Goal: Task Accomplishment & Management: Complete application form

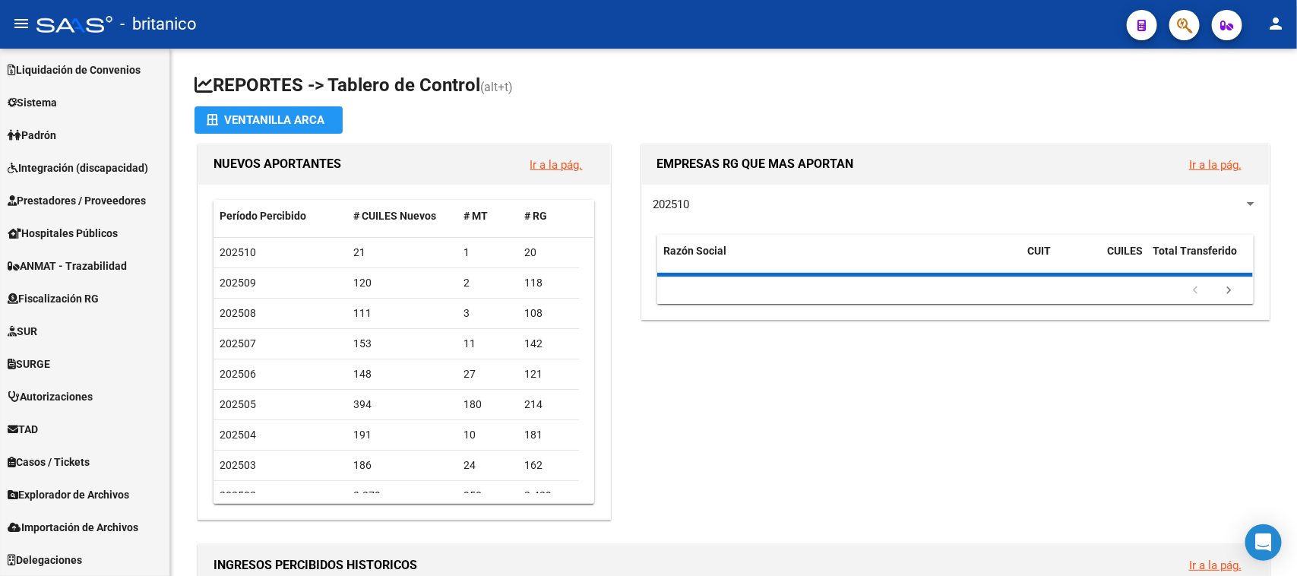
scroll to position [131, 0]
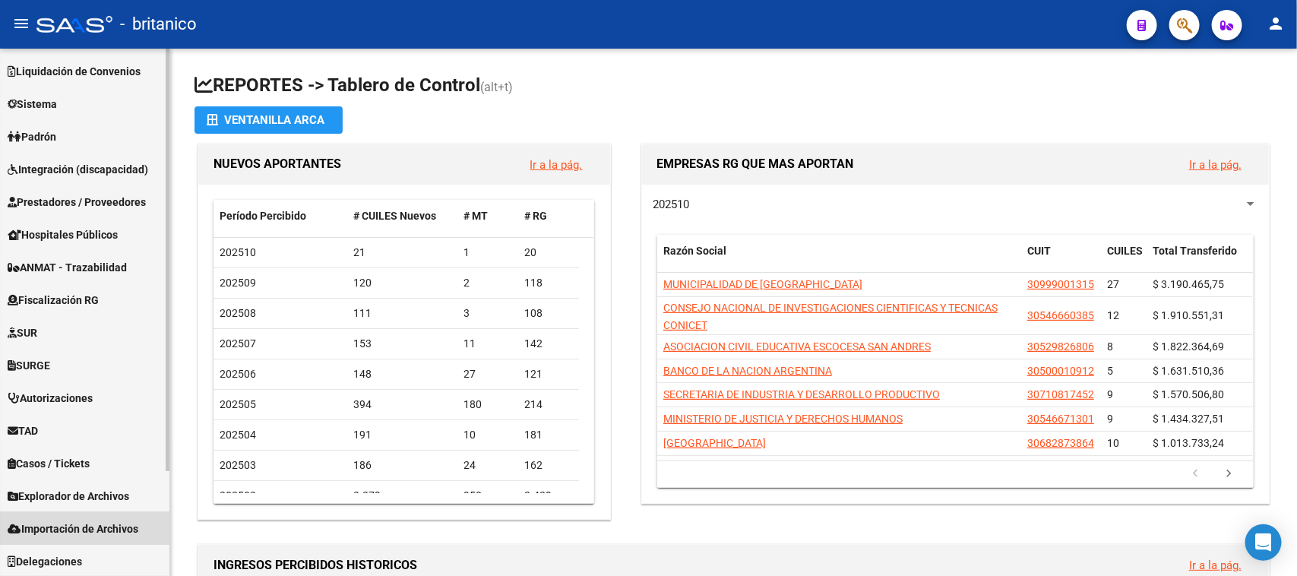
click at [80, 522] on span "Importación de Archivos" at bounding box center [73, 529] width 131 height 17
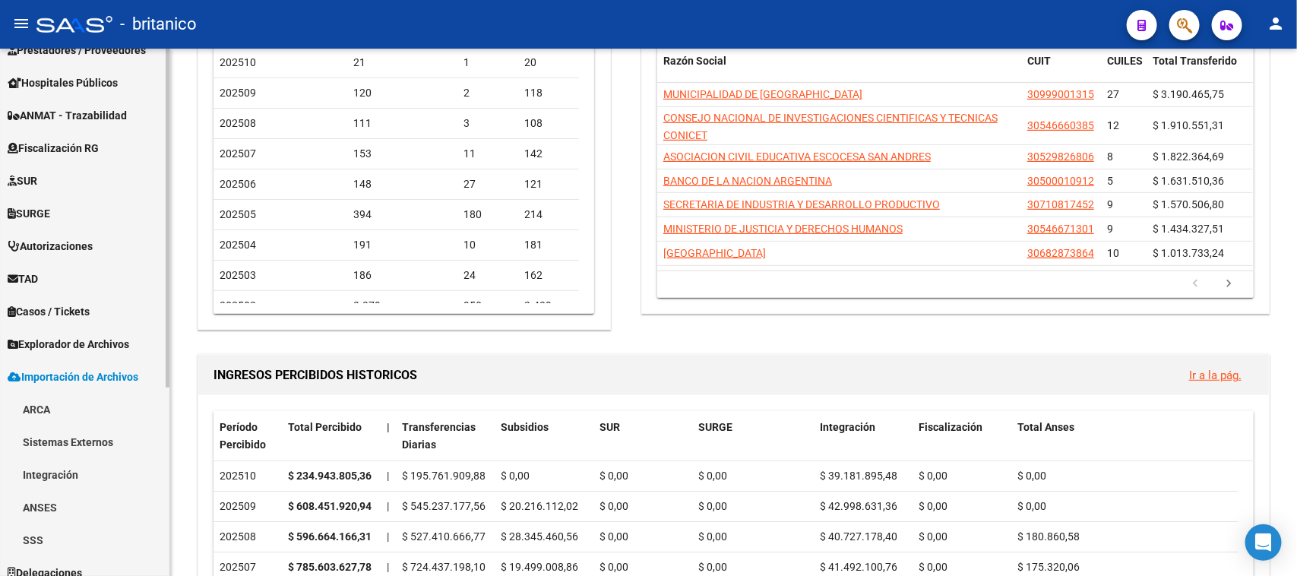
scroll to position [294, 0]
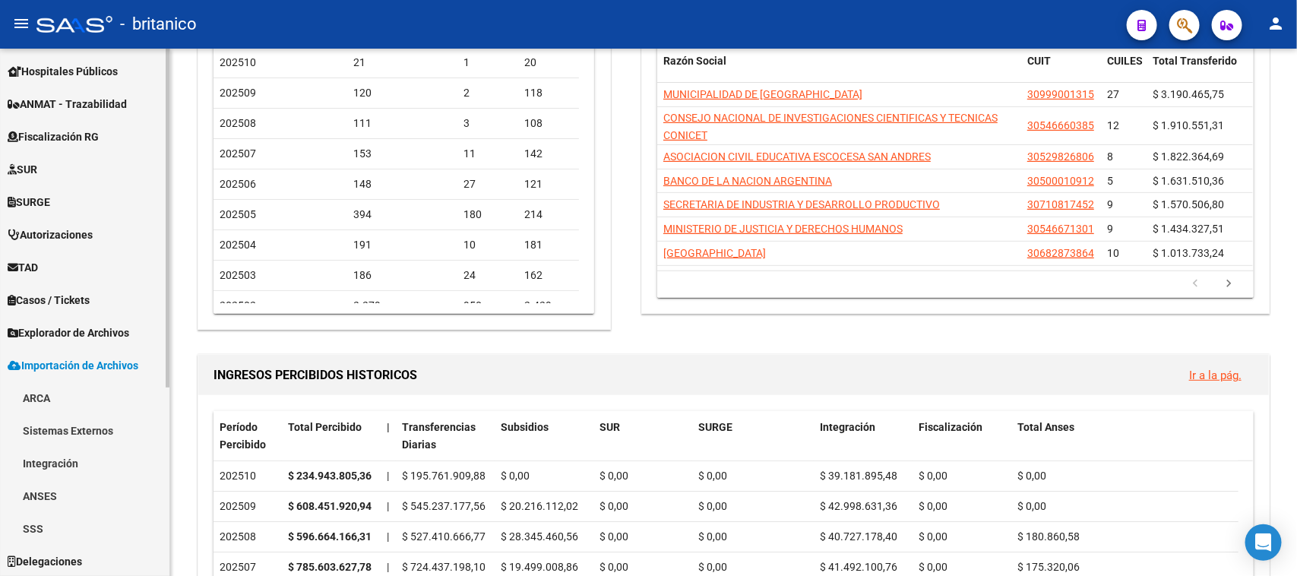
click at [57, 491] on link "ANSES" at bounding box center [84, 496] width 169 height 33
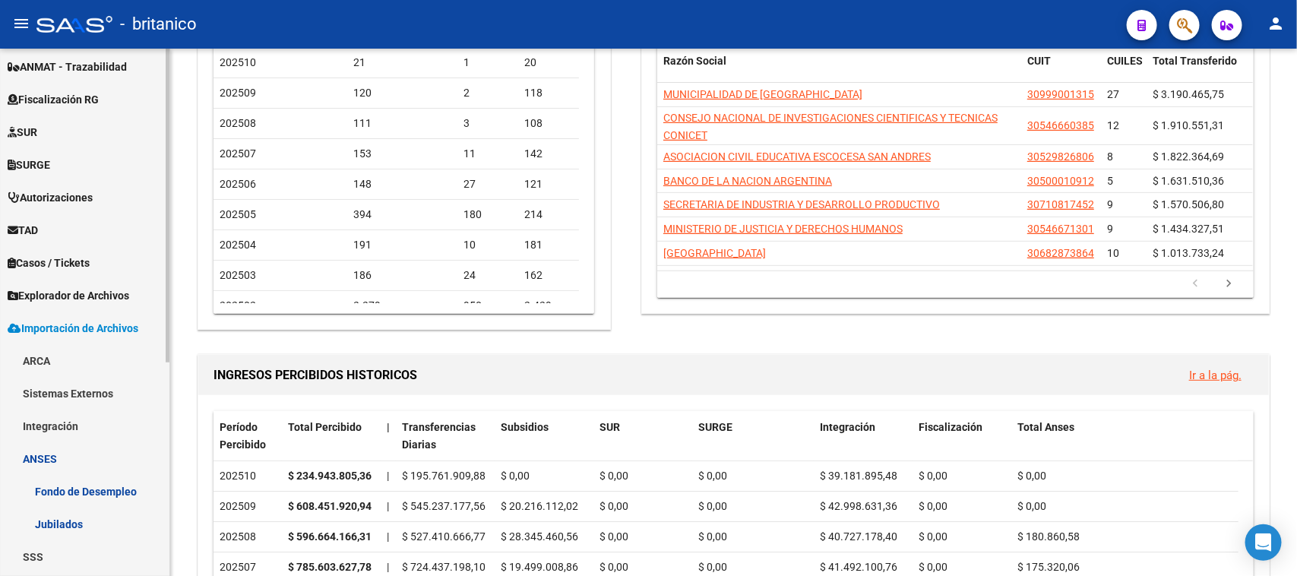
scroll to position [360, 0]
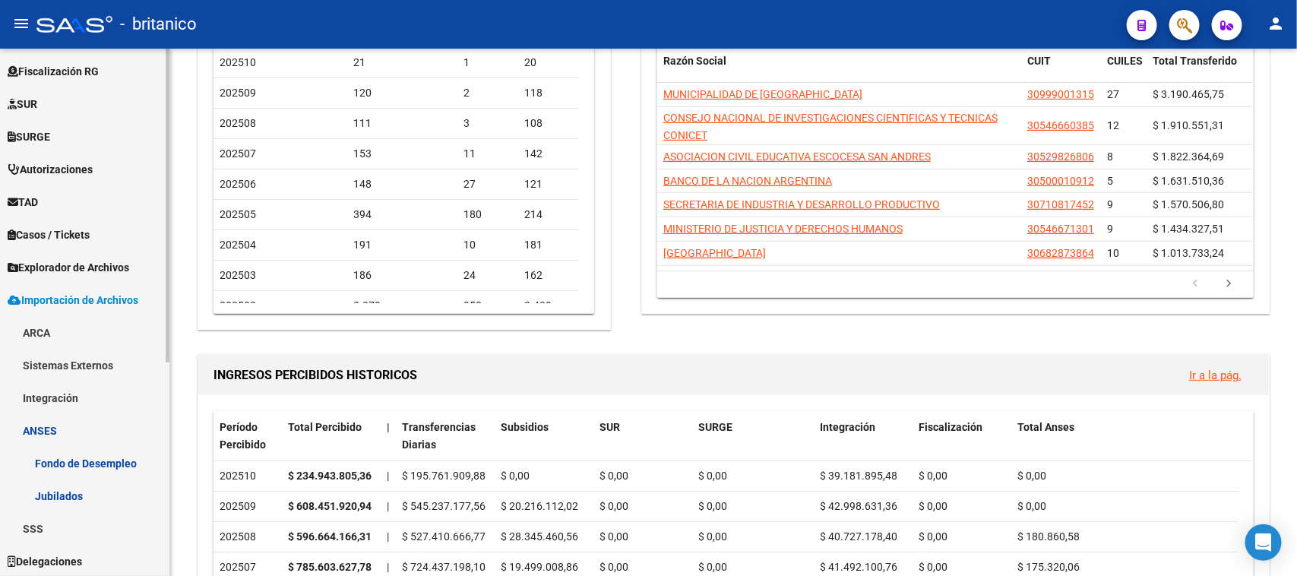
click at [92, 461] on link "Fondo de Desempleo" at bounding box center [84, 463] width 169 height 33
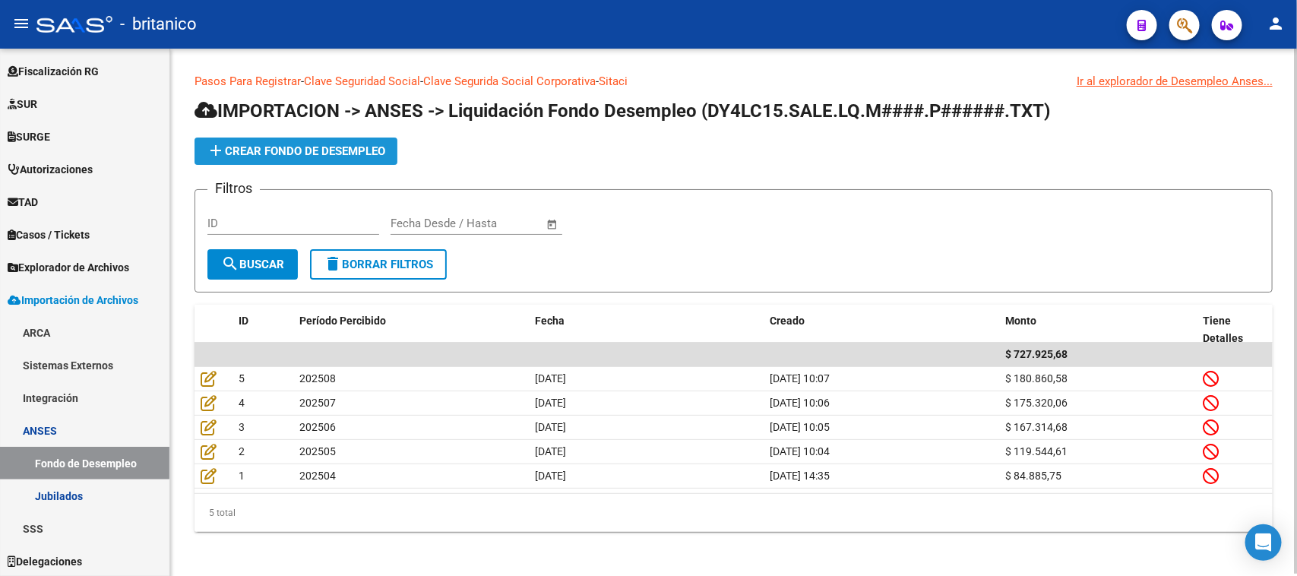
click at [366, 156] on span "add Crear Fondo de Desempleo" at bounding box center [296, 151] width 179 height 14
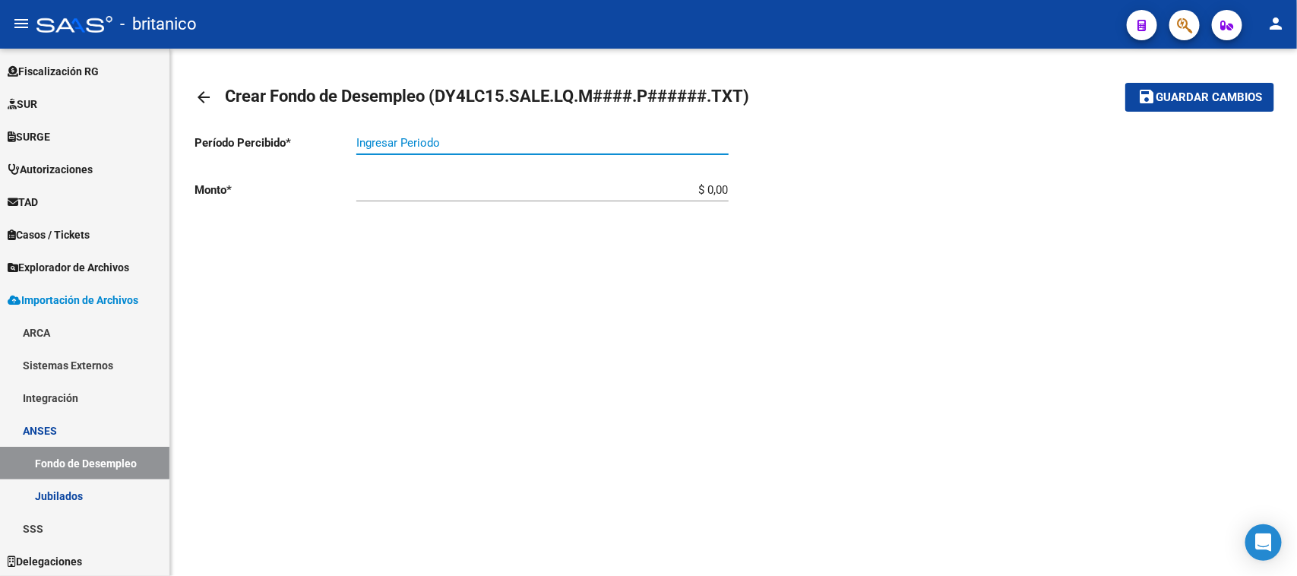
click at [420, 143] on input "Ingresar Periodo" at bounding box center [542, 143] width 372 height 14
type input "202"
click at [196, 93] on mat-icon "arrow_back" at bounding box center [204, 97] width 18 height 18
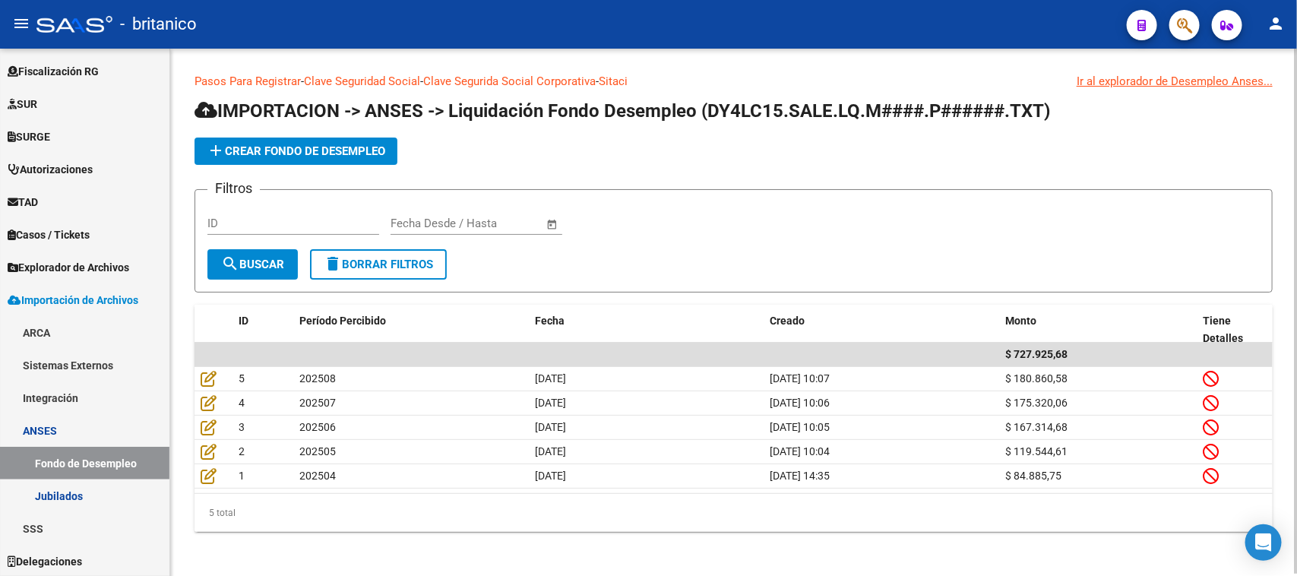
click at [315, 145] on span "add Crear Fondo de Desempleo" at bounding box center [296, 151] width 179 height 14
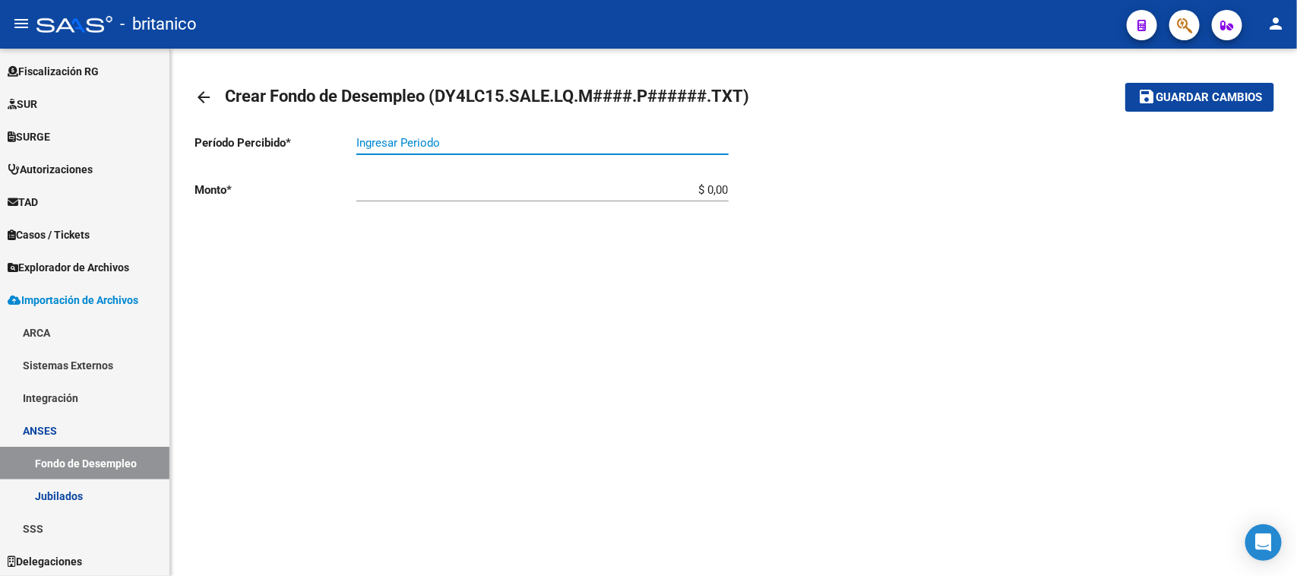
click at [388, 143] on input "Ingresar Periodo" at bounding box center [542, 143] width 372 height 14
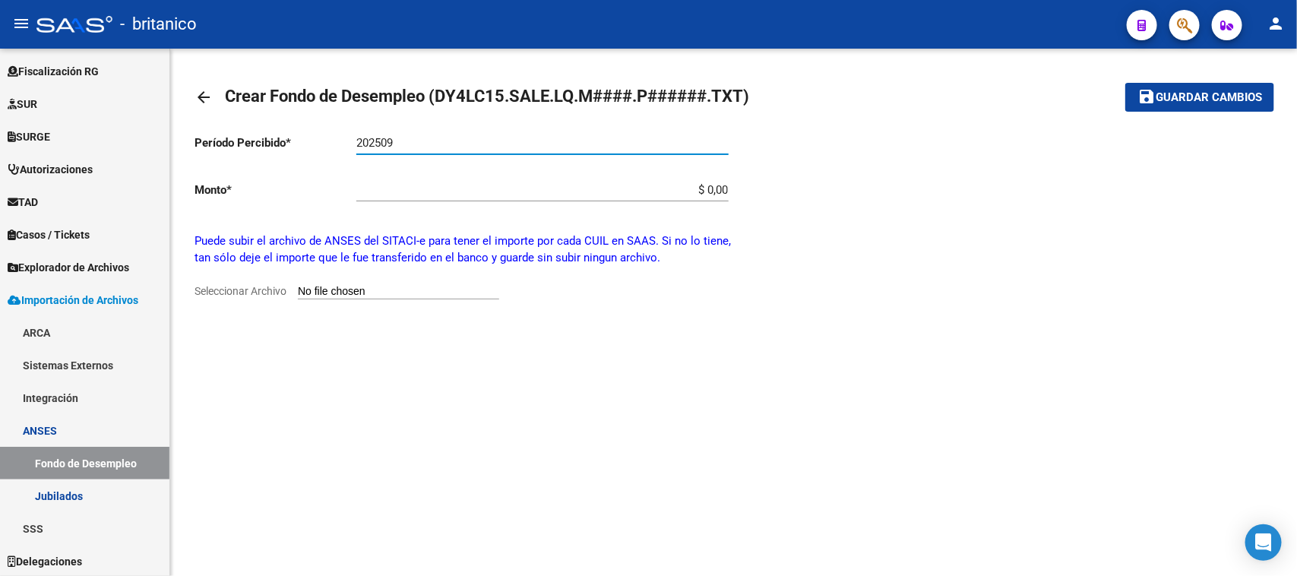
type input "202509"
click at [354, 285] on input "Seleccionar Archivo" at bounding box center [398, 292] width 201 height 14
click at [217, 377] on mat-sidenav-content "arrow_back Crear Fondo de Desempleo (DY4LC15.SALE.LQ.M####.P######.TXT) save Gu…" at bounding box center [733, 312] width 1127 height 527
click at [352, 290] on input "Seleccionar Archivo" at bounding box center [398, 292] width 201 height 14
type input "C:\fakepath\DY4LC15.SALE.LQ.M2509.P902504.TXT"
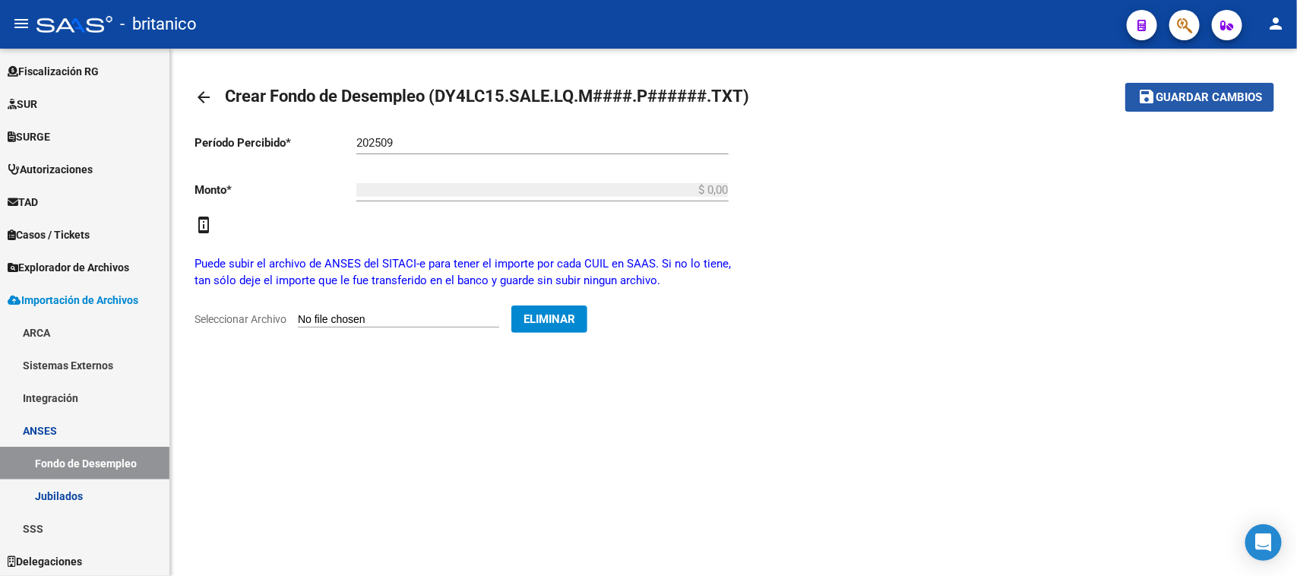
click at [1183, 103] on span "Guardar cambios" at bounding box center [1209, 98] width 106 height 14
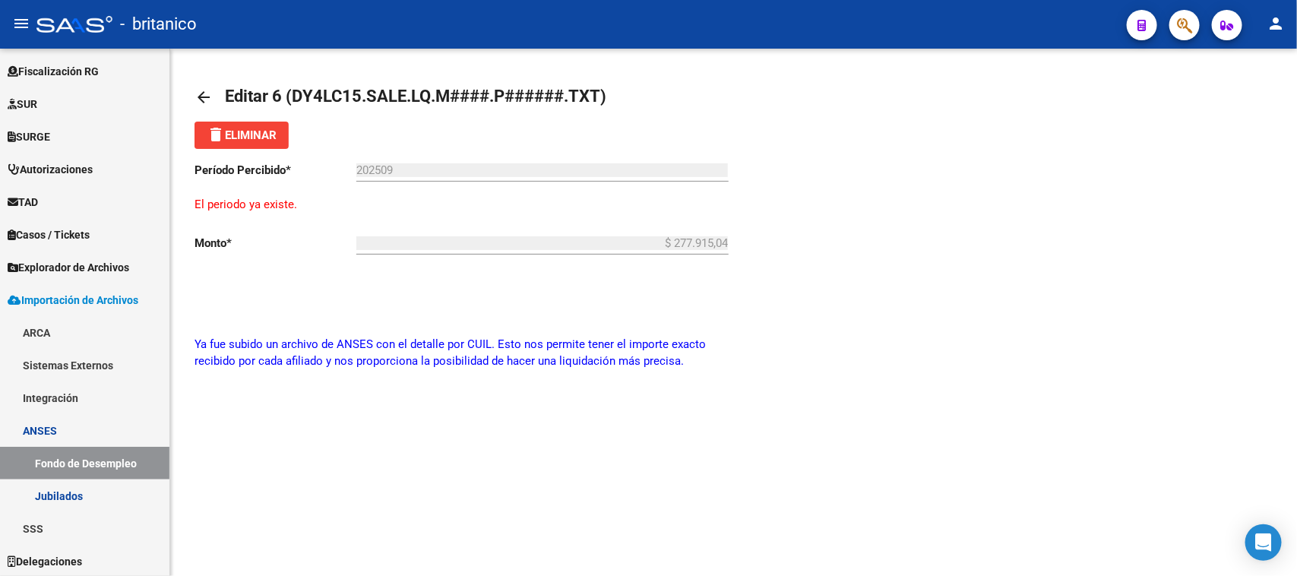
click at [200, 97] on mat-icon "arrow_back" at bounding box center [204, 97] width 18 height 18
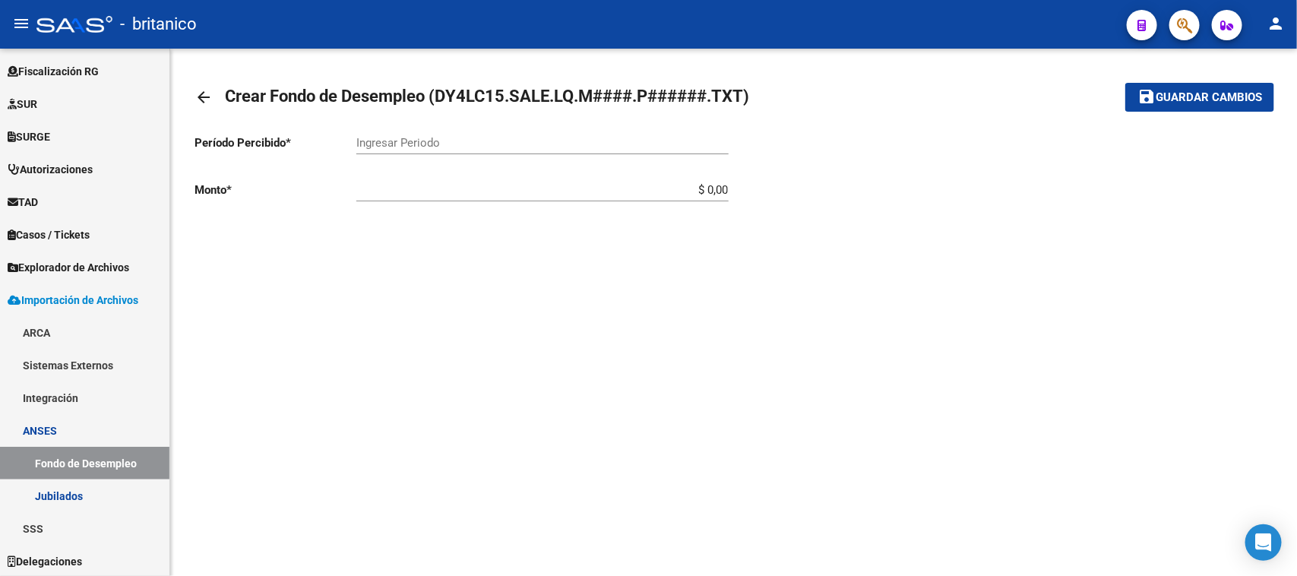
click at [207, 103] on mat-icon "arrow_back" at bounding box center [204, 97] width 18 height 18
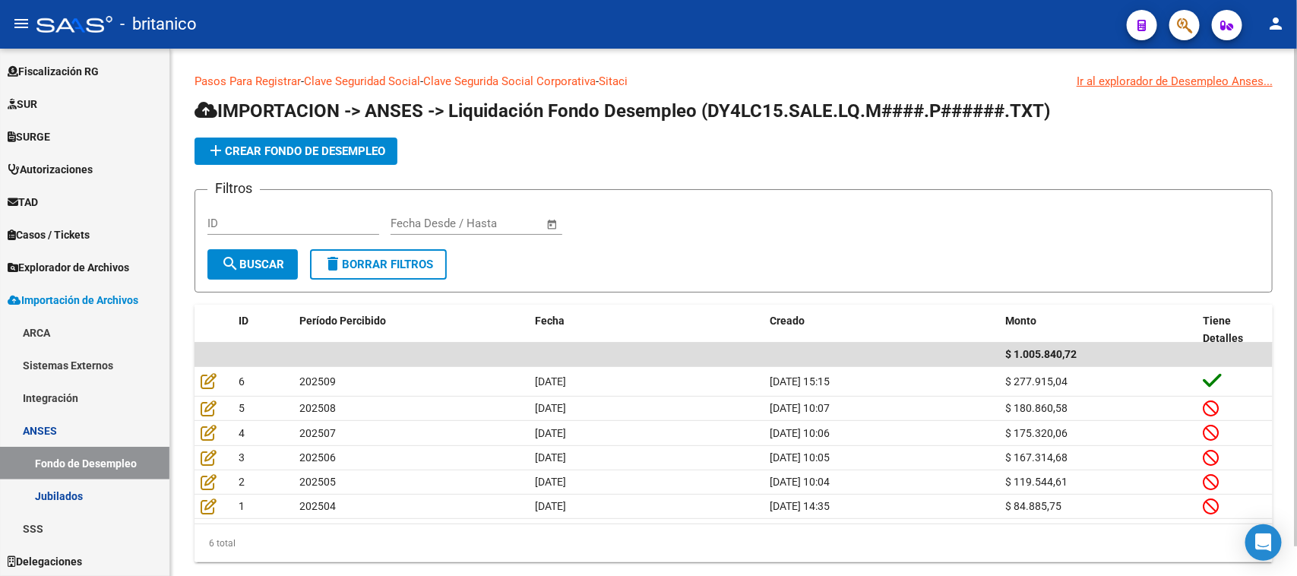
click at [287, 150] on span "add Crear Fondo de Desempleo" at bounding box center [296, 151] width 179 height 14
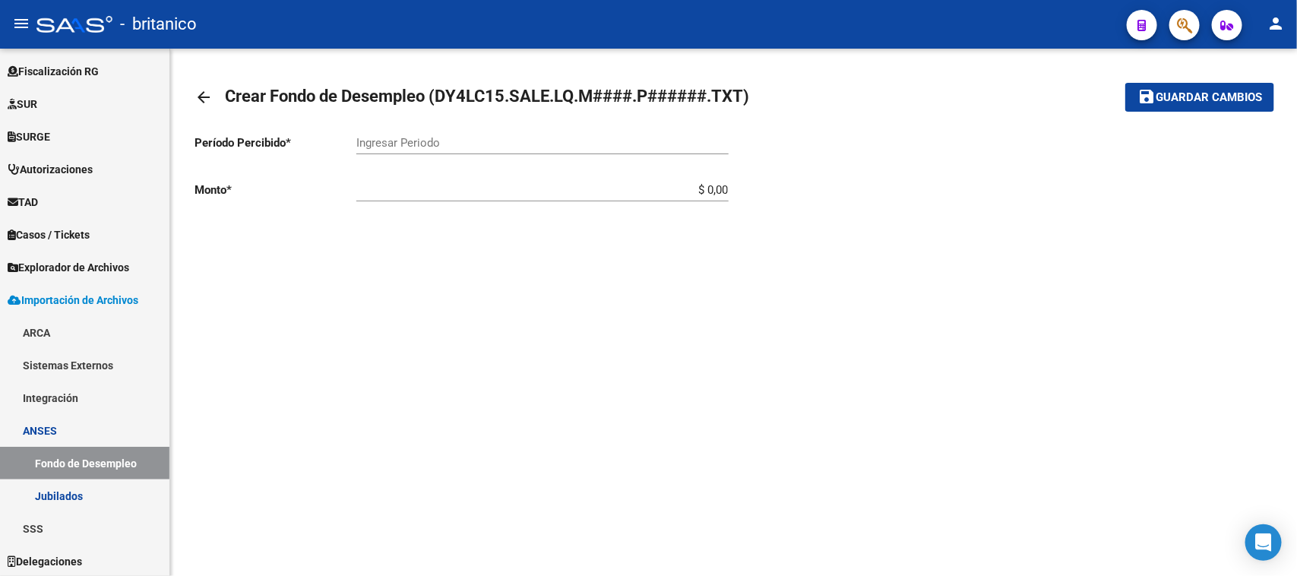
click at [377, 146] on input "Ingresar Periodo" at bounding box center [542, 143] width 372 height 14
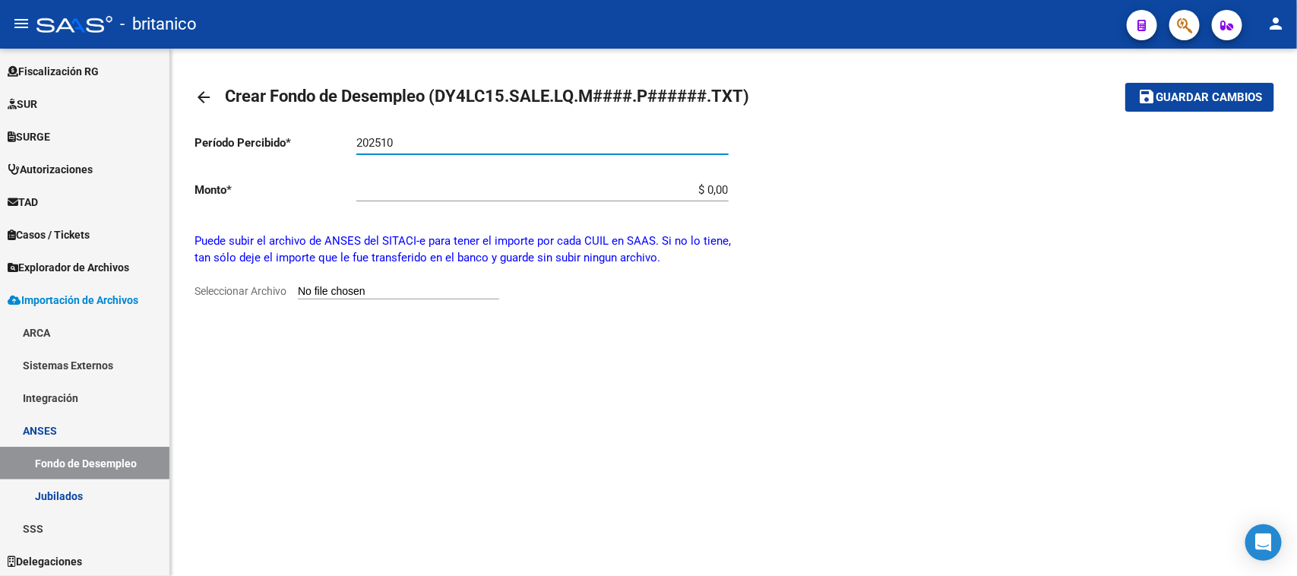
type input "202510"
click at [366, 286] on input "Seleccionar Archivo" at bounding box center [398, 292] width 201 height 14
type input "C:\fakepath\DY4LC15.SALE.LQ.M2510.P902504.TXT"
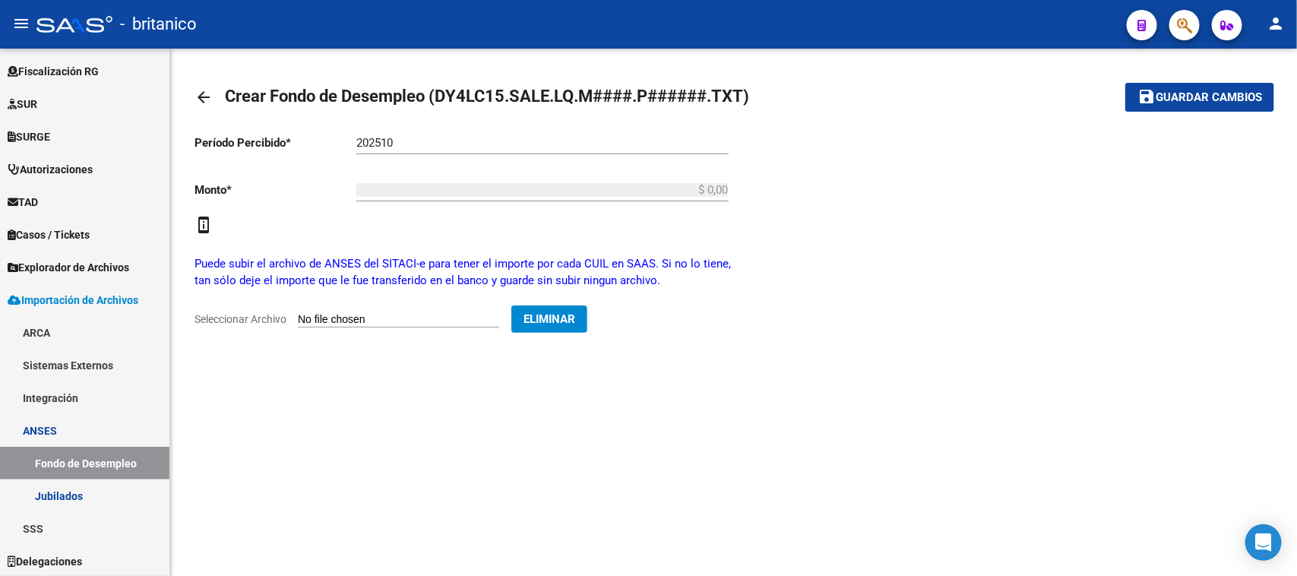
click at [1163, 99] on span "Guardar cambios" at bounding box center [1209, 98] width 106 height 14
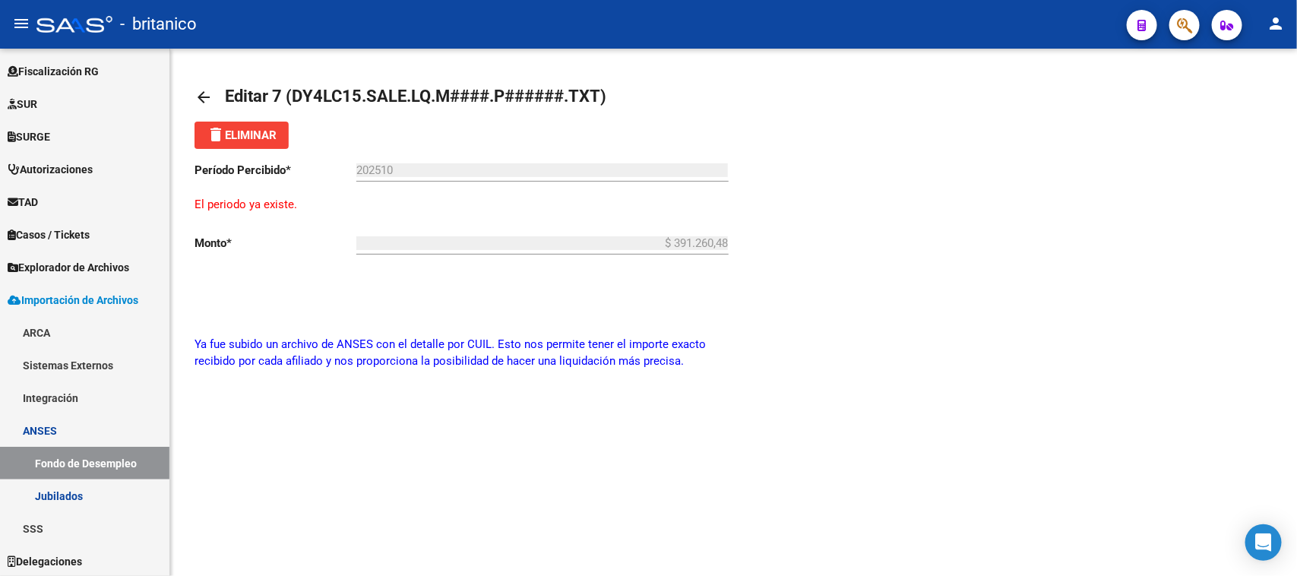
click at [205, 93] on mat-icon "arrow_back" at bounding box center [204, 97] width 18 height 18
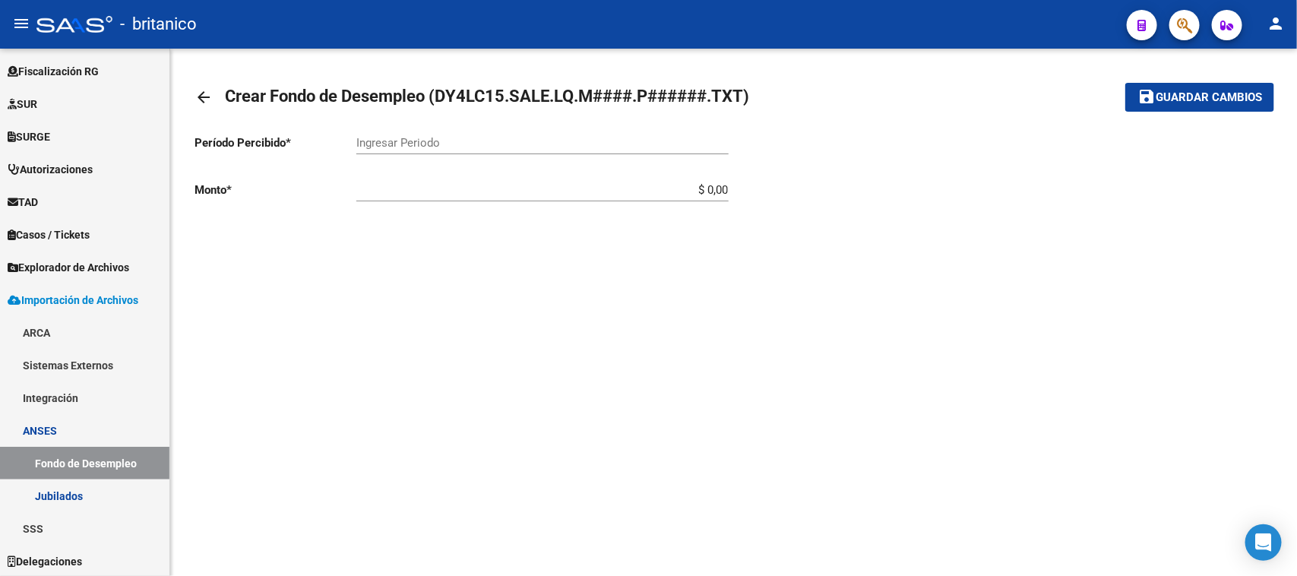
click at [205, 93] on mat-icon "arrow_back" at bounding box center [204, 97] width 18 height 18
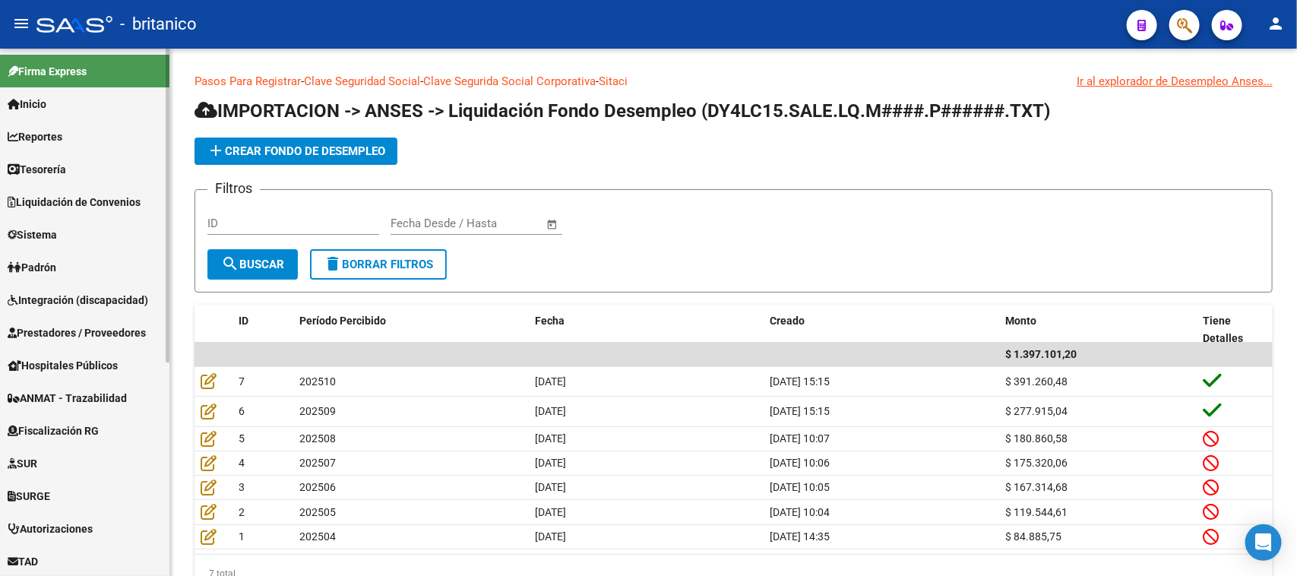
click at [100, 198] on span "Liquidación de Convenios" at bounding box center [74, 202] width 133 height 17
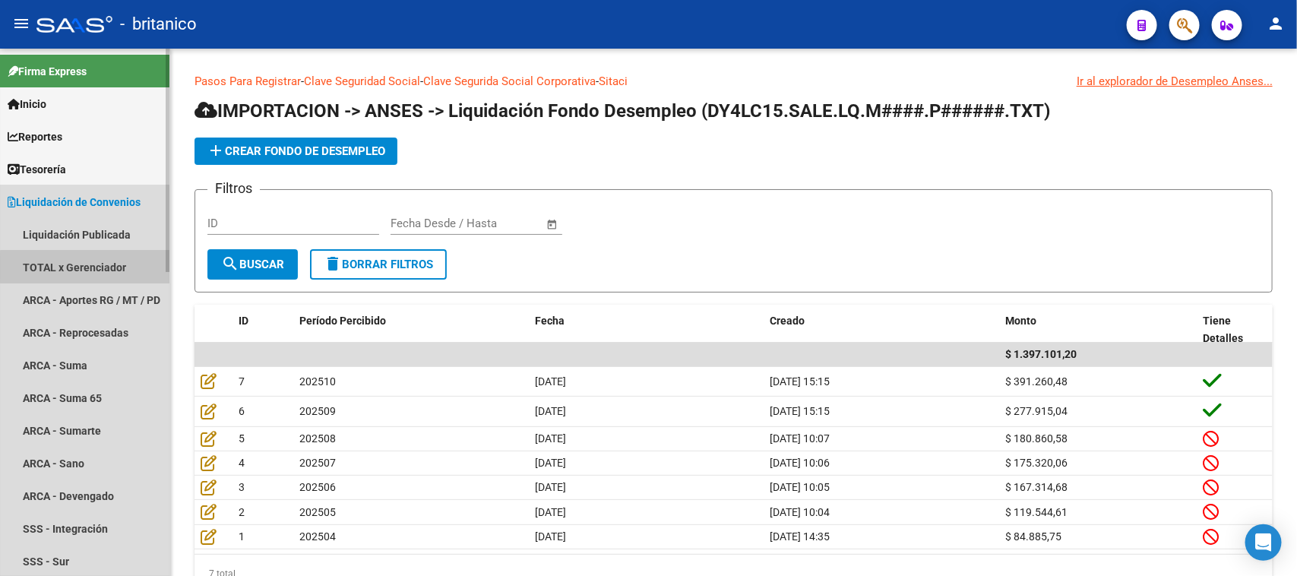
click at [95, 268] on link "TOTAL x Gerenciador" at bounding box center [84, 267] width 169 height 33
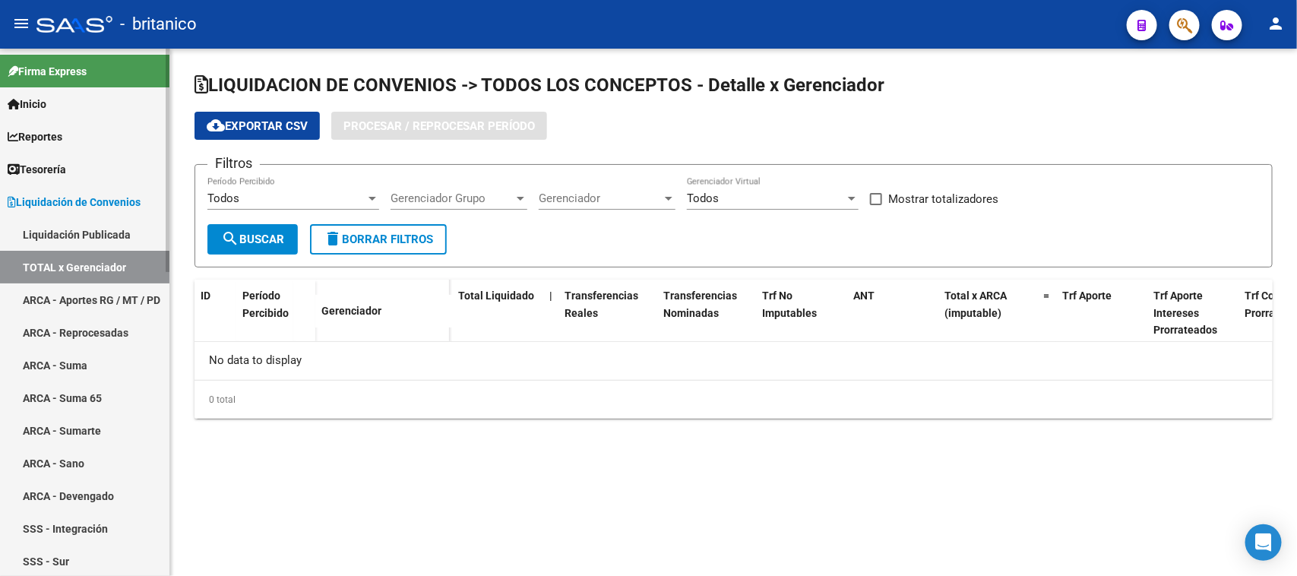
checkbox input "true"
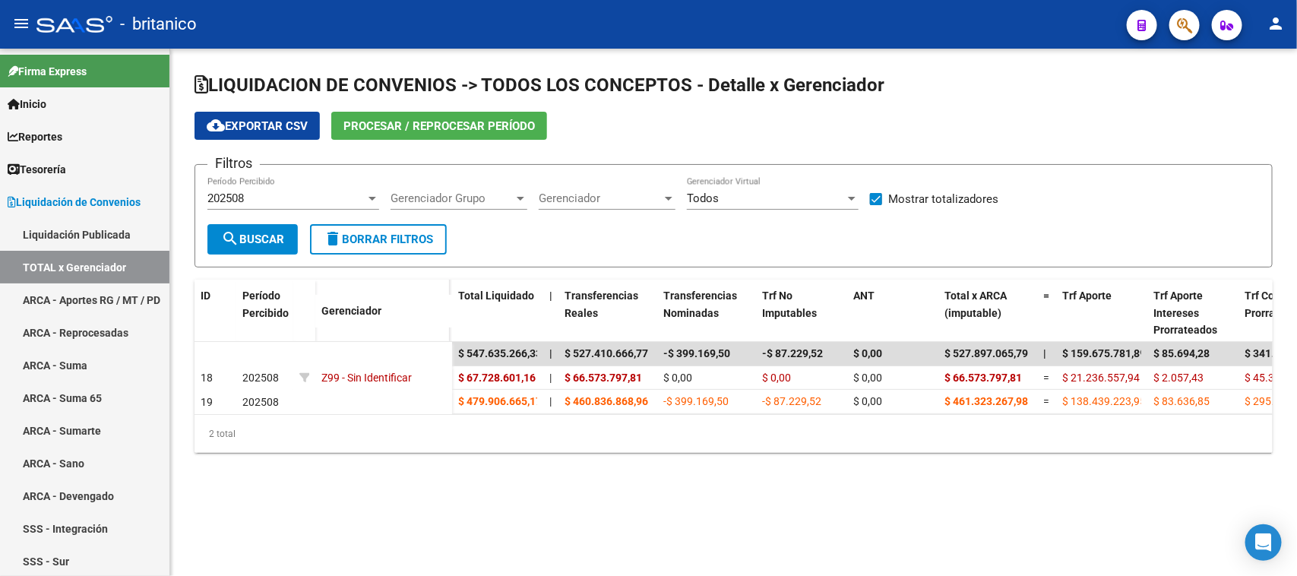
click at [372, 198] on div at bounding box center [373, 199] width 8 height 4
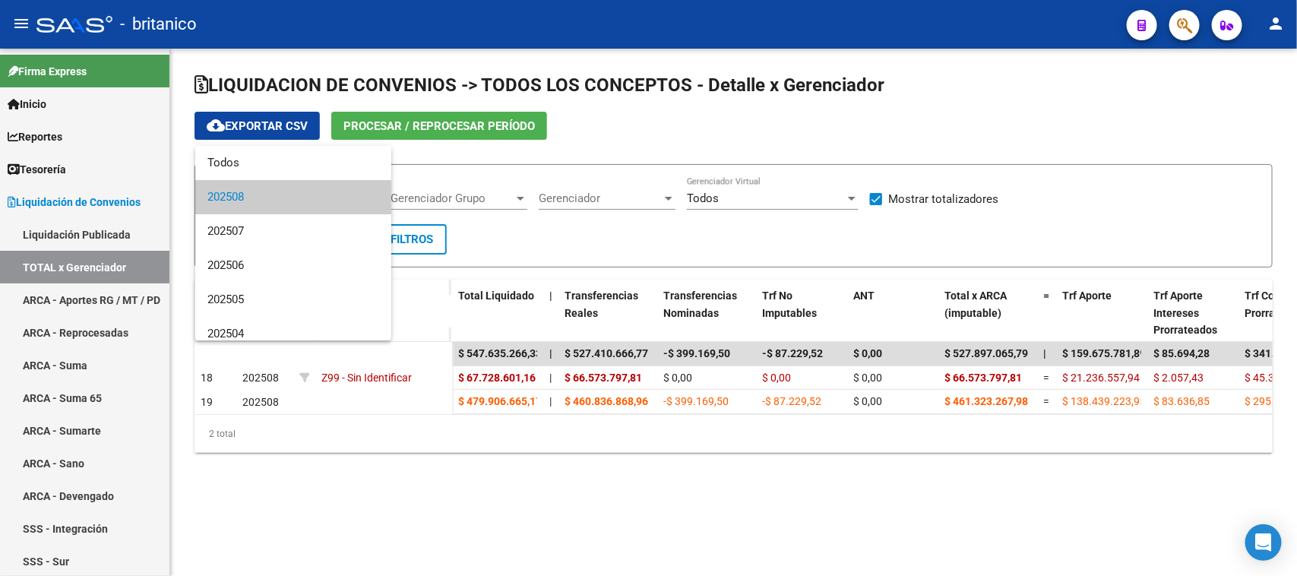
click at [486, 153] on div at bounding box center [648, 288] width 1297 height 576
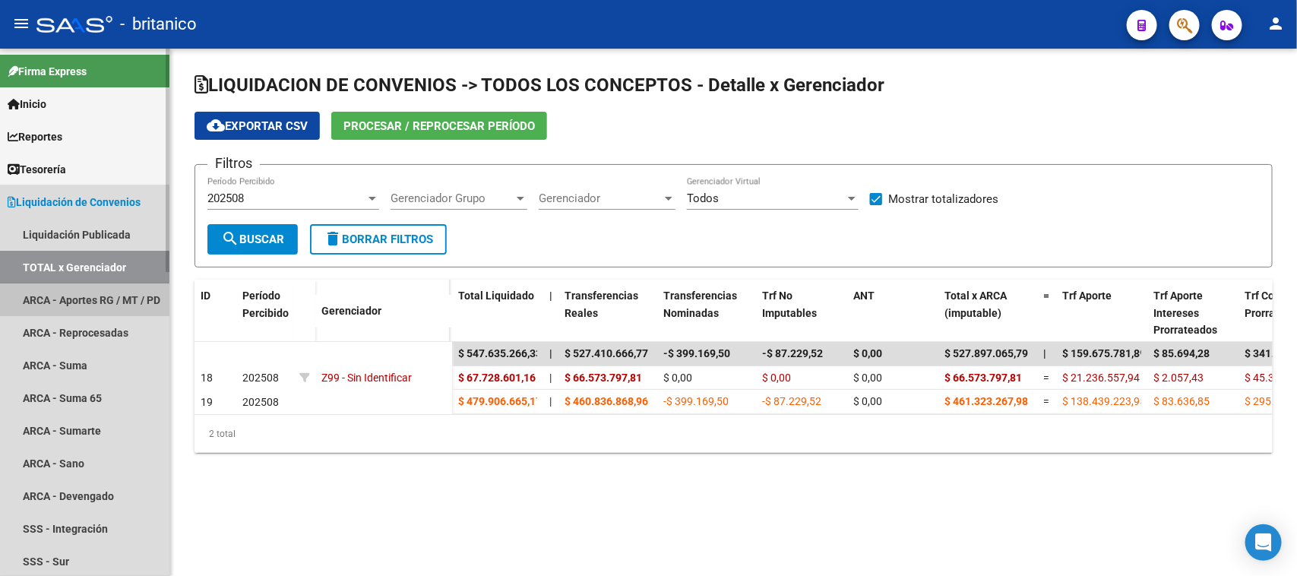
click at [81, 285] on link "ARCA - Aportes RG / MT / PD" at bounding box center [84, 300] width 169 height 33
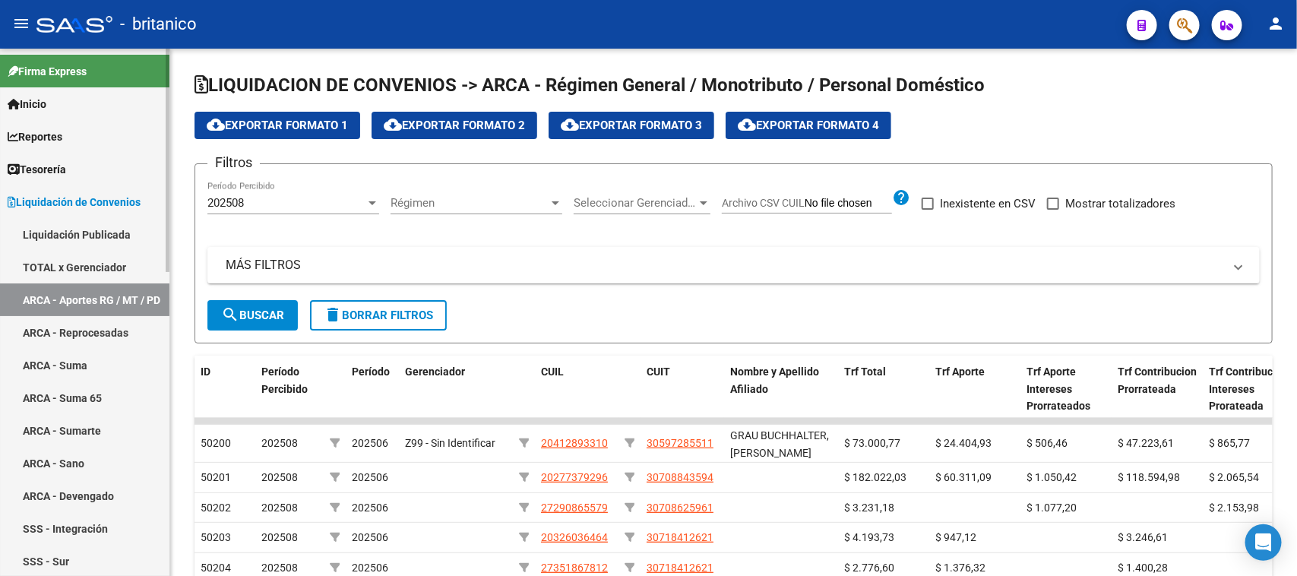
click at [81, 268] on link "TOTAL x Gerenciador" at bounding box center [84, 267] width 169 height 33
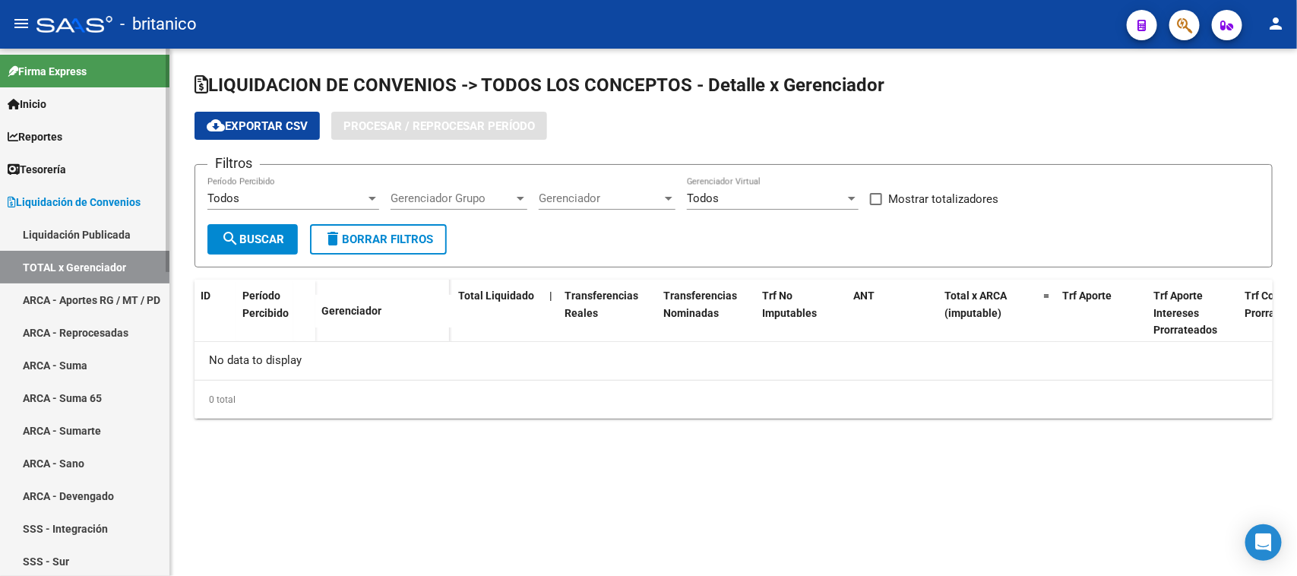
checkbox input "true"
